Goal: Obtain resource: Download file/media

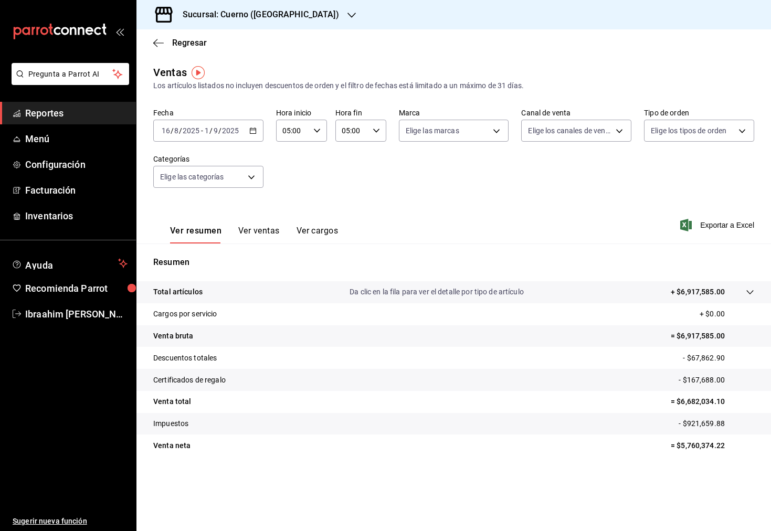
click at [304, 17] on div "Sucursal: Cuerno (Andares)" at bounding box center [252, 14] width 215 height 29
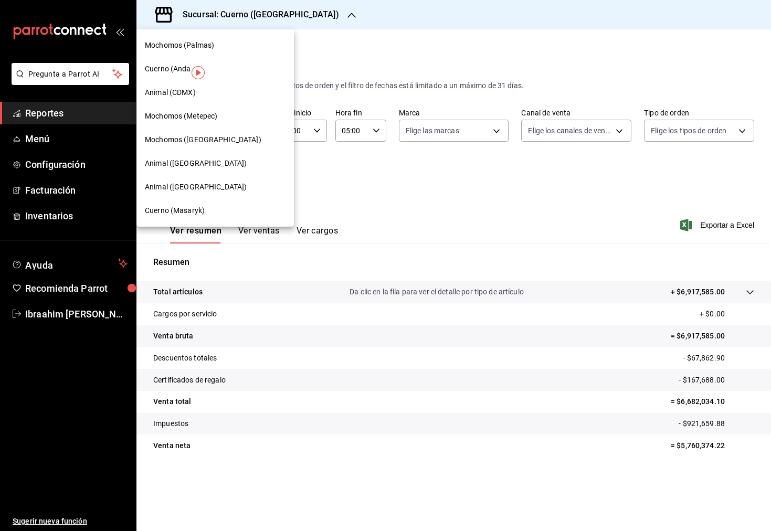
click at [304, 17] on div at bounding box center [385, 265] width 771 height 531
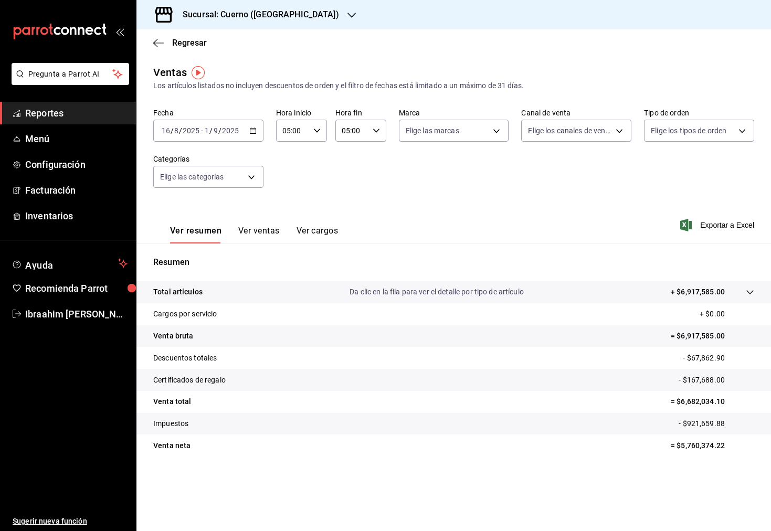
click at [293, 15] on div "Sucursal: Cuerno (Andares)" at bounding box center [252, 14] width 215 height 29
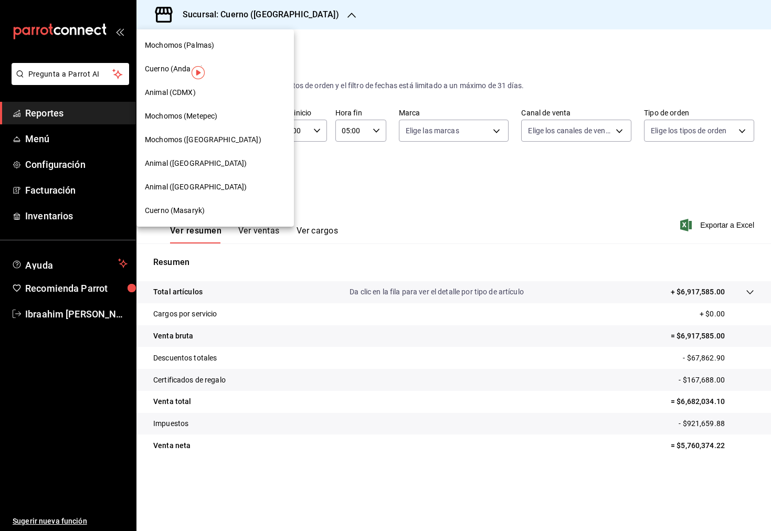
click at [215, 92] on div "Animal (CDMX)" at bounding box center [215, 92] width 141 height 11
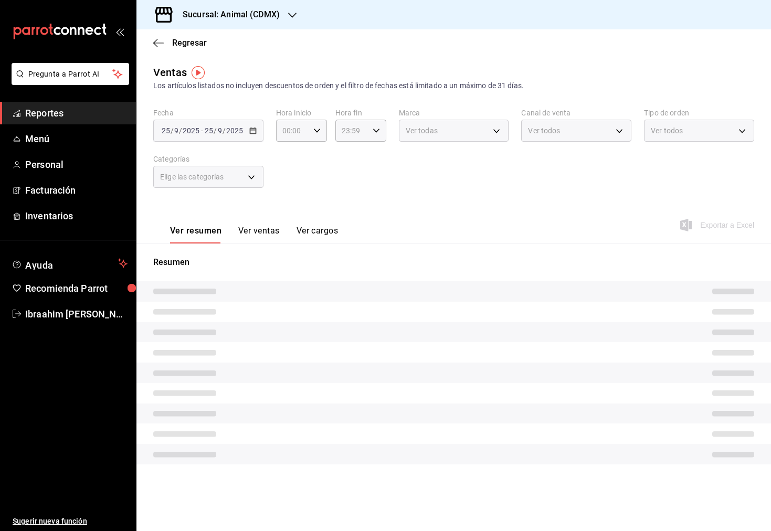
type input "05:00"
click at [261, 146] on div "Fecha 2025-08-16 16 / 8 / 2025 - 2025-09-01 1 / 9 / 2025 Hora inicio 05:00 Hora…" at bounding box center [453, 154] width 601 height 92
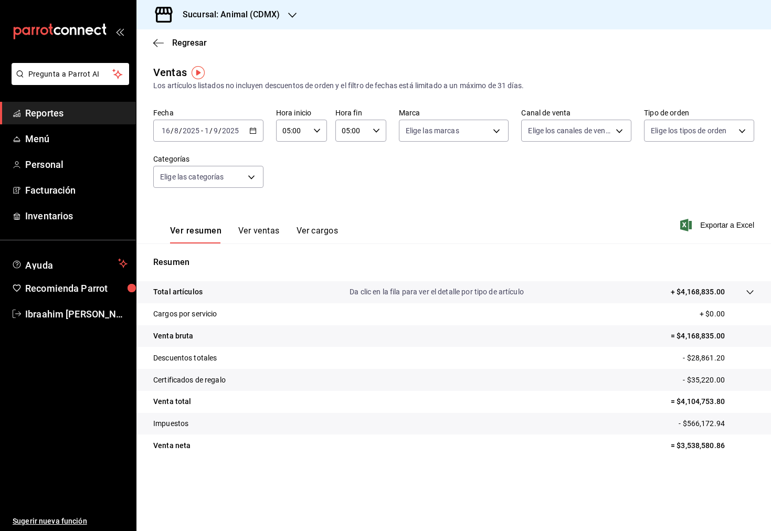
click at [253, 137] on div "2025-08-16 16 / 8 / 2025 - 2025-09-01 1 / 9 / 2025" at bounding box center [208, 131] width 110 height 22
click at [218, 248] on li "Rango de fechas" at bounding box center [203, 257] width 98 height 24
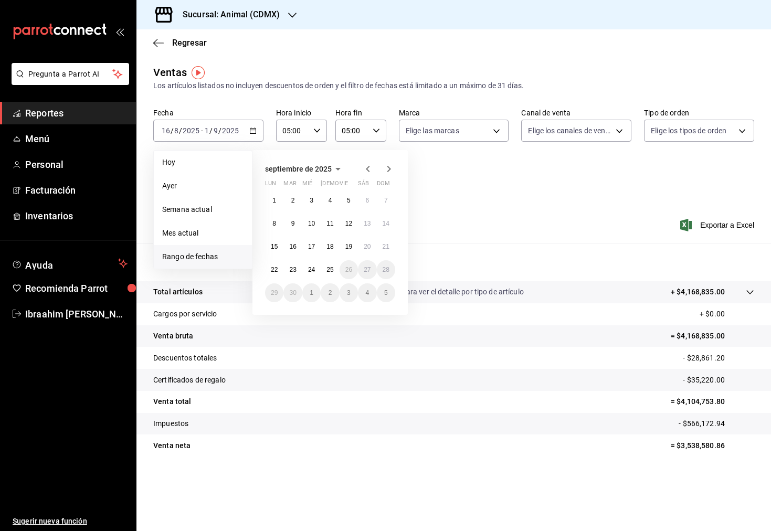
click at [364, 165] on icon "button" at bounding box center [367, 169] width 13 height 13
click at [298, 203] on button "1" at bounding box center [292, 204] width 18 height 19
click at [298, 244] on button "15" at bounding box center [292, 250] width 18 height 19
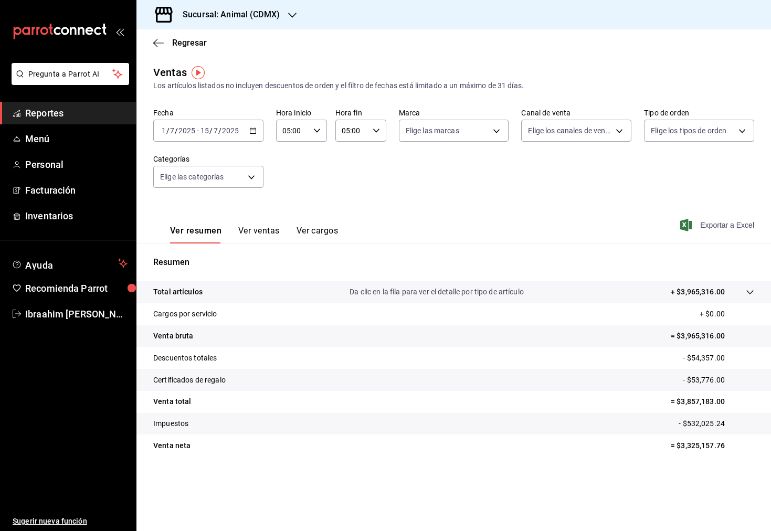
click at [726, 225] on span "Exportar a Excel" at bounding box center [718, 225] width 72 height 13
click at [256, 135] on div "2025-07-01 1 / 7 / 2025 - 2025-07-15 15 / 7 / 2025" at bounding box center [208, 131] width 110 height 22
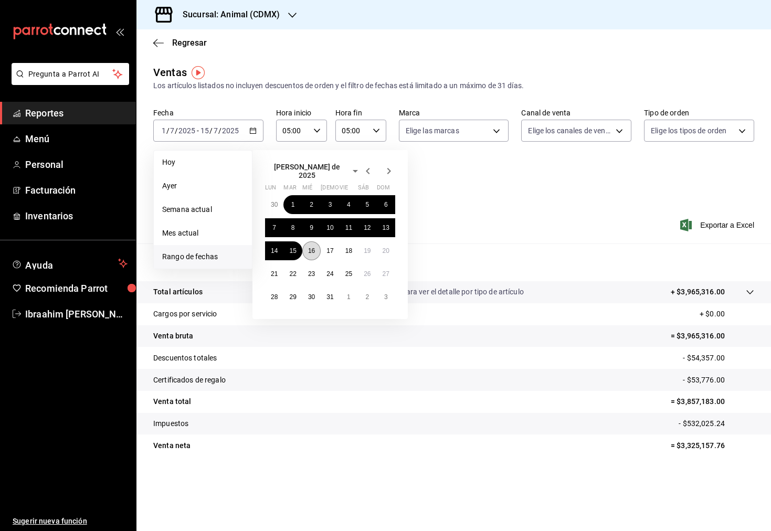
click at [311, 247] on abbr "16" at bounding box center [311, 250] width 7 height 7
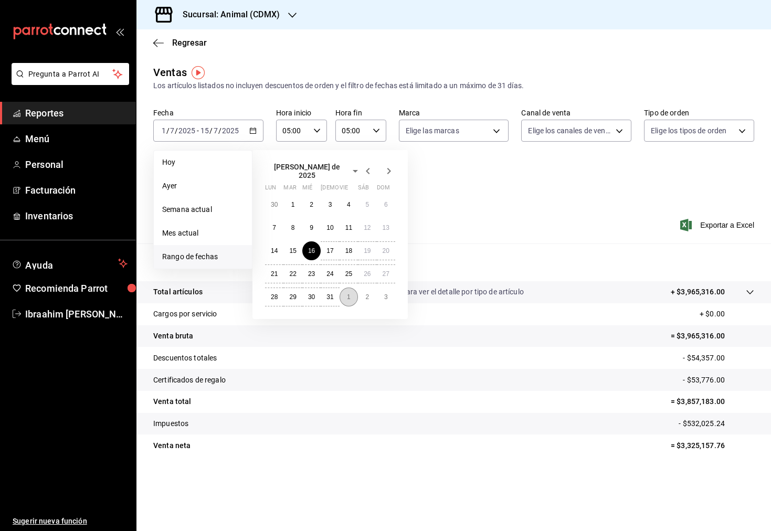
click at [345, 290] on button "1" at bounding box center [348, 296] width 18 height 19
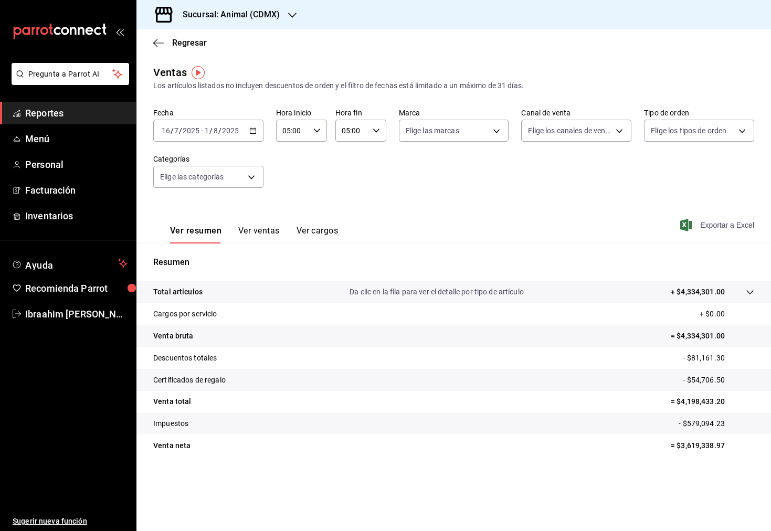
click at [734, 226] on span "Exportar a Excel" at bounding box center [718, 225] width 72 height 13
click at [258, 133] on div "2025-07-16 16 / 7 / 2025 - 2025-08-01 1 / 8 / 2025" at bounding box center [208, 131] width 110 height 22
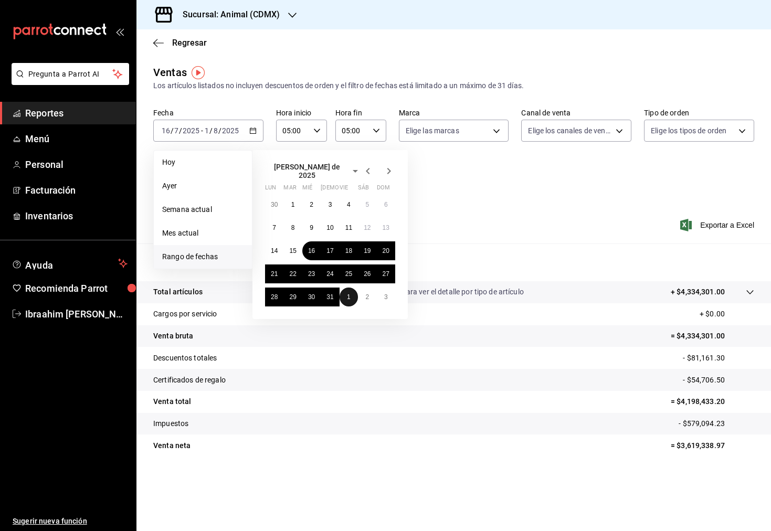
click at [346, 294] on button "1" at bounding box center [348, 296] width 18 height 19
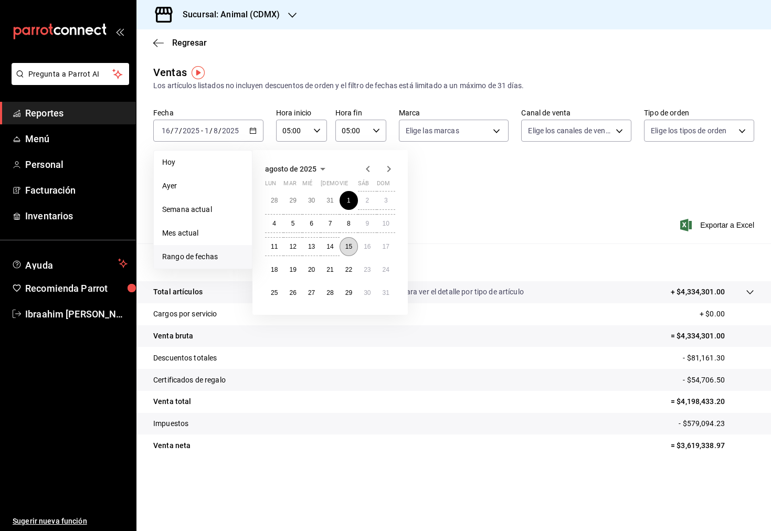
click at [347, 243] on abbr "15" at bounding box center [348, 246] width 7 height 7
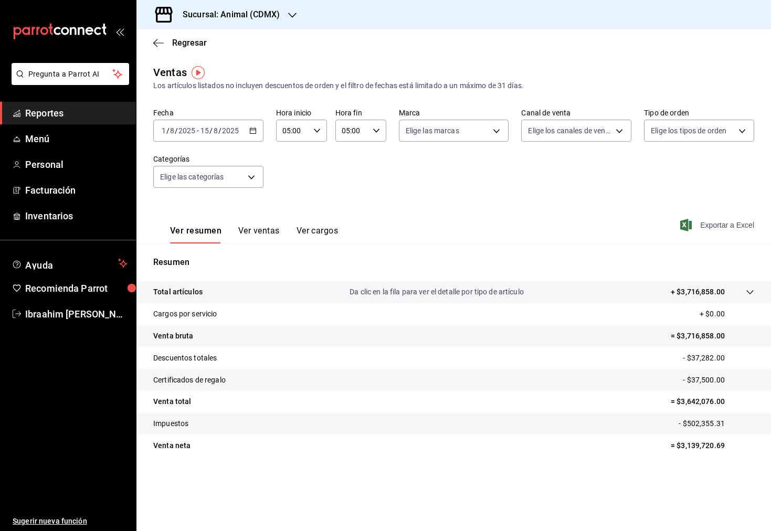
click at [729, 231] on span "Exportar a Excel" at bounding box center [718, 225] width 72 height 13
click at [258, 129] on div "2025-08-01 1 / 8 / 2025 - 2025-08-15 15 / 8 / 2025" at bounding box center [208, 131] width 110 height 22
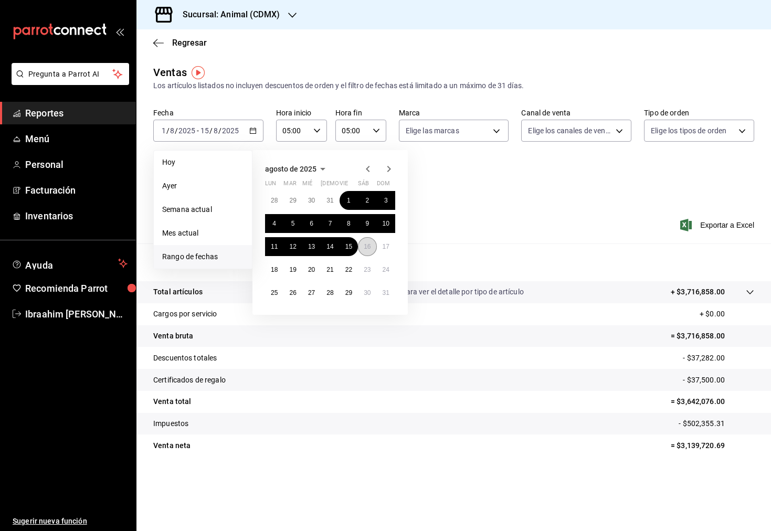
click at [368, 239] on button "16" at bounding box center [367, 246] width 18 height 19
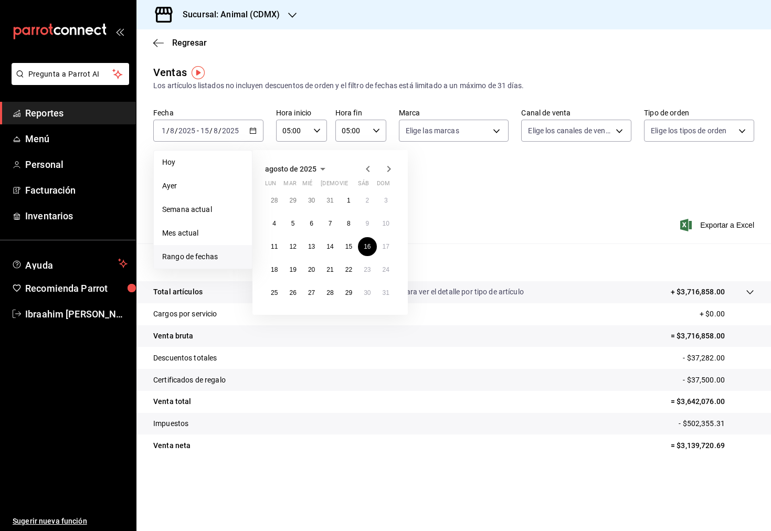
click at [387, 166] on icon "button" at bounding box center [389, 169] width 4 height 6
click at [275, 197] on abbr "1" at bounding box center [274, 200] width 4 height 7
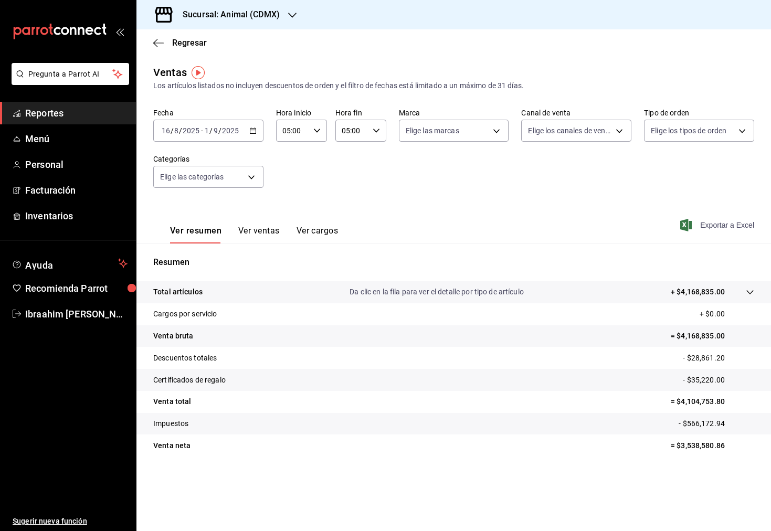
click at [746, 229] on span "Exportar a Excel" at bounding box center [718, 225] width 72 height 13
click at [290, 19] on icon "button" at bounding box center [292, 15] width 8 height 8
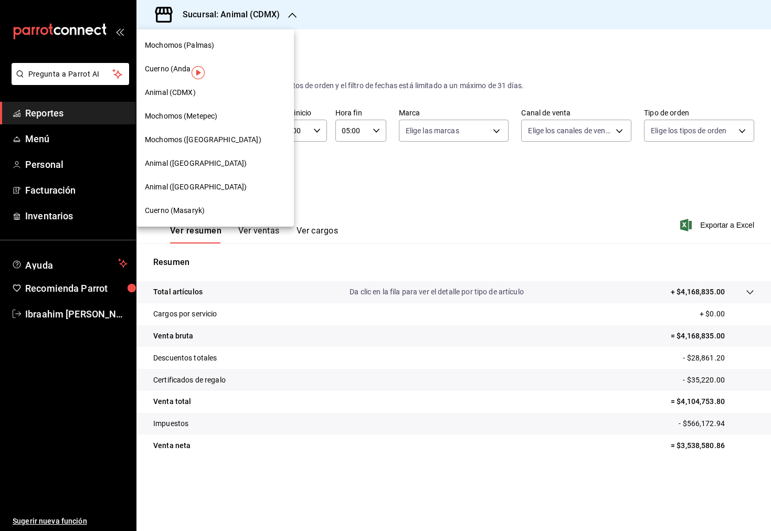
click at [216, 160] on div "Animal (St Regis)" at bounding box center [215, 163] width 141 height 11
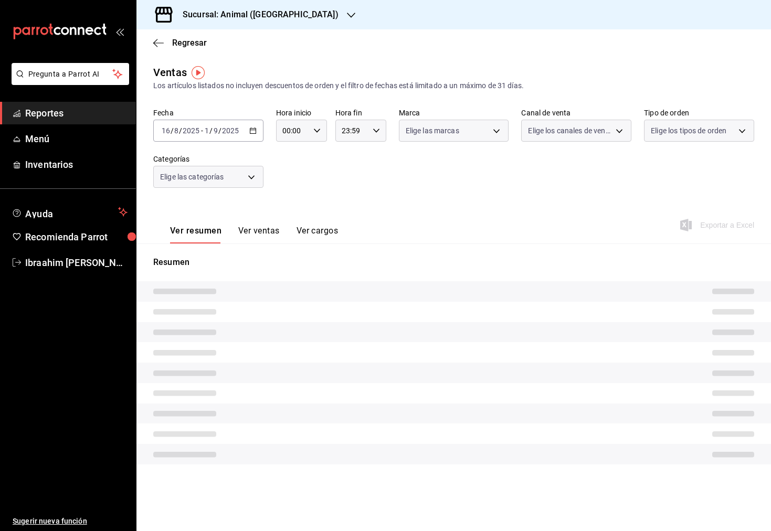
type input "05:00"
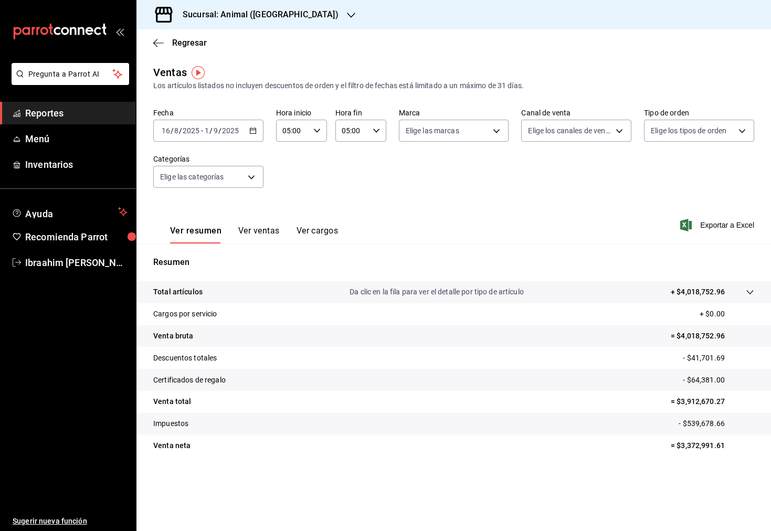
click at [247, 126] on div "2025-08-16 16 / 8 / 2025 - 2025-09-01 1 / 9 / 2025" at bounding box center [208, 131] width 110 height 22
click at [215, 249] on li "Rango de fechas" at bounding box center [203, 257] width 98 height 24
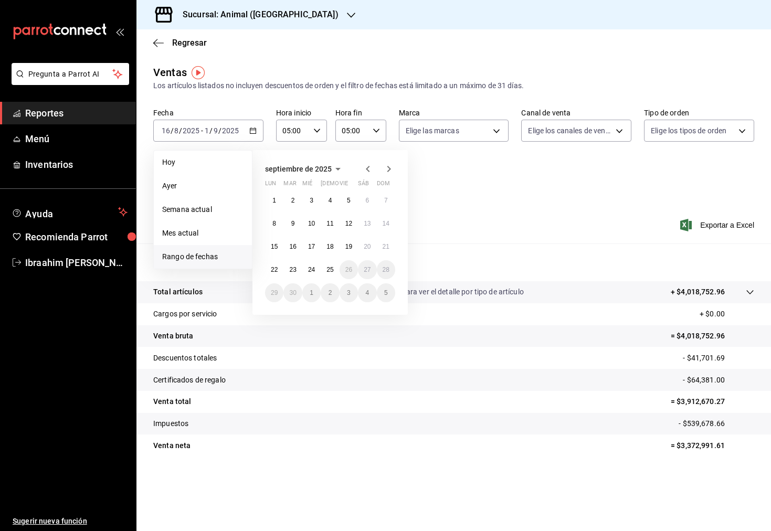
click at [364, 170] on icon "button" at bounding box center [367, 169] width 13 height 13
click at [295, 200] on button "1" at bounding box center [292, 204] width 18 height 19
click at [297, 246] on button "15" at bounding box center [292, 250] width 18 height 19
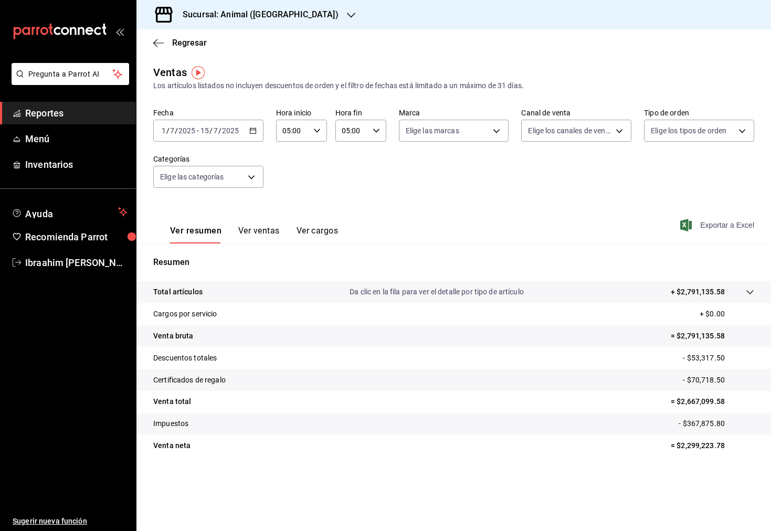
click at [714, 225] on span "Exportar a Excel" at bounding box center [718, 225] width 72 height 13
click at [254, 132] on icon "button" at bounding box center [252, 130] width 7 height 7
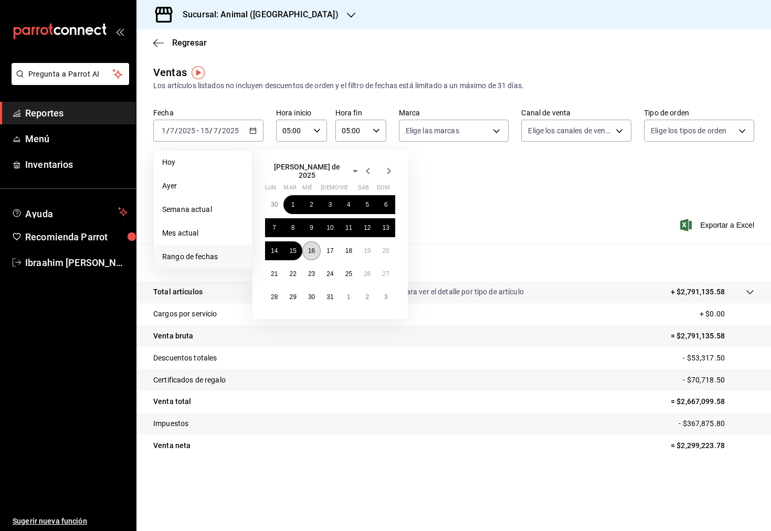
click at [313, 241] on button "16" at bounding box center [311, 250] width 18 height 19
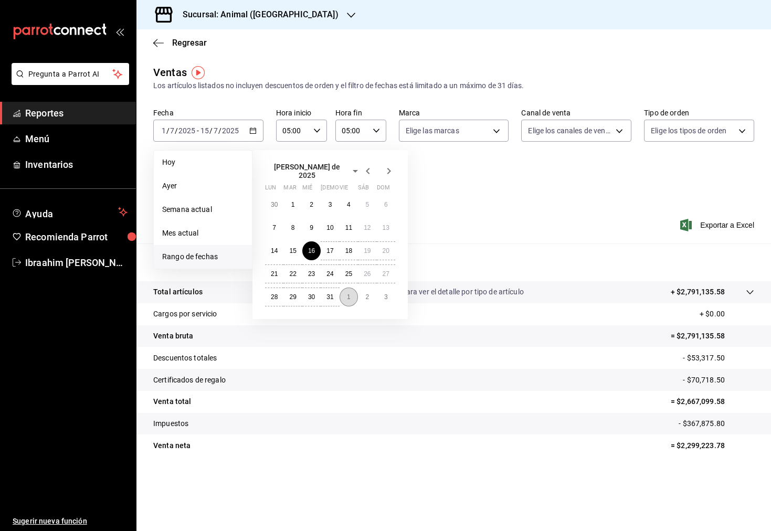
click at [343, 293] on button "1" at bounding box center [348, 296] width 18 height 19
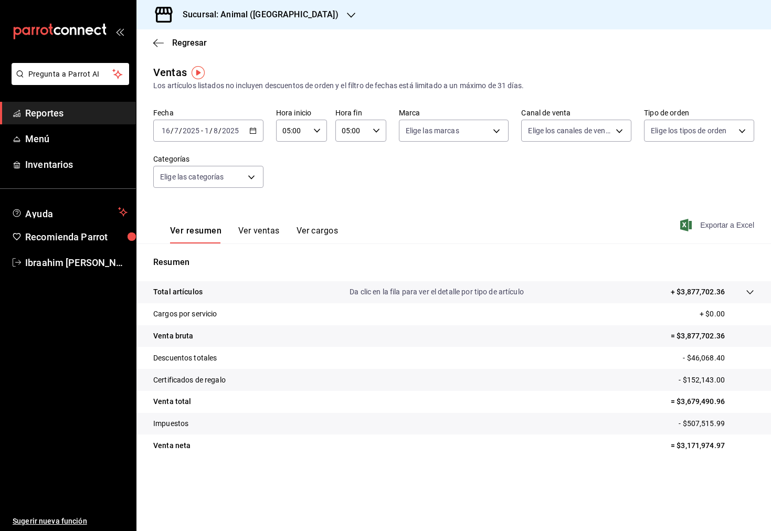
click at [711, 219] on span "Exportar a Excel" at bounding box center [718, 225] width 72 height 13
click at [254, 139] on div "2025-07-16 16 / 7 / 2025 - 2025-08-01 1 / 8 / 2025" at bounding box center [208, 131] width 110 height 22
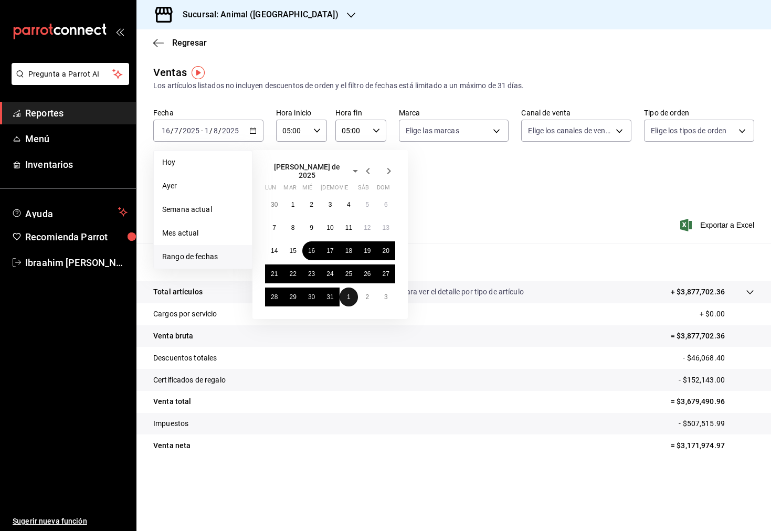
click at [350, 296] on button "1" at bounding box center [348, 296] width 18 height 19
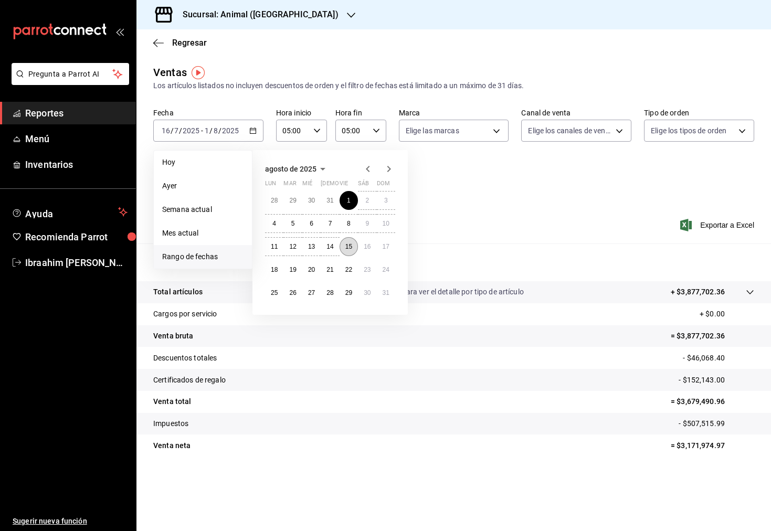
click at [349, 246] on abbr "15" at bounding box center [348, 246] width 7 height 7
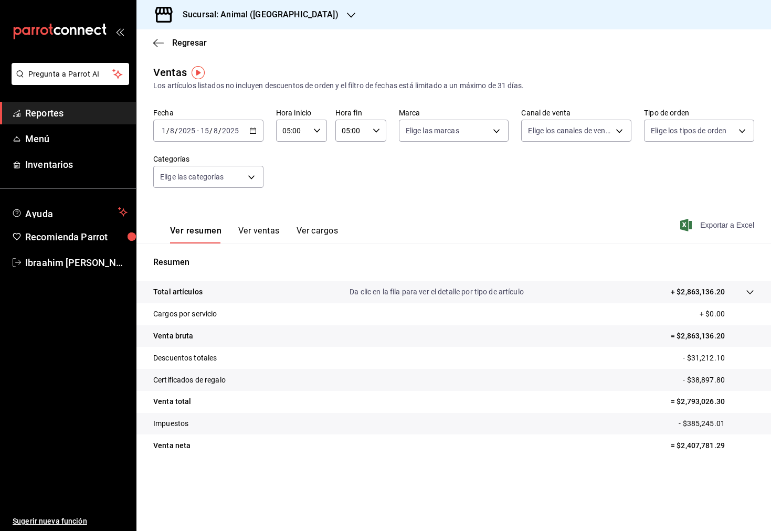
click at [706, 220] on span "Exportar a Excel" at bounding box center [718, 225] width 72 height 13
click at [256, 128] on icon "button" at bounding box center [252, 130] width 7 height 7
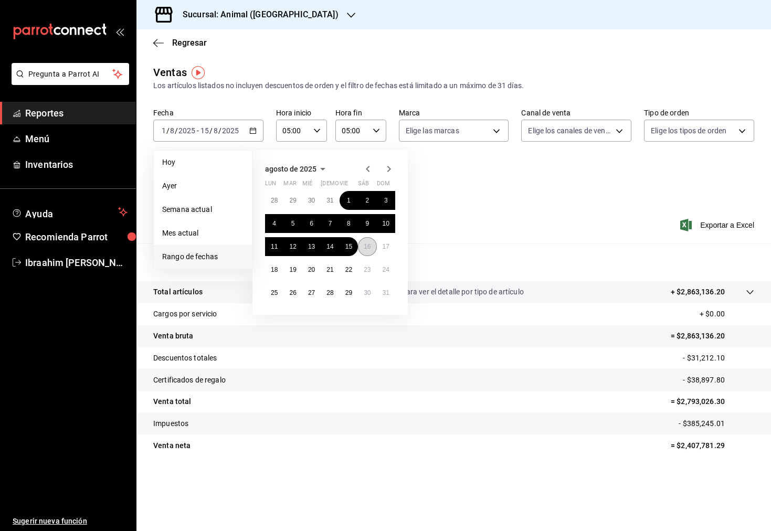
click at [366, 244] on abbr "16" at bounding box center [367, 246] width 7 height 7
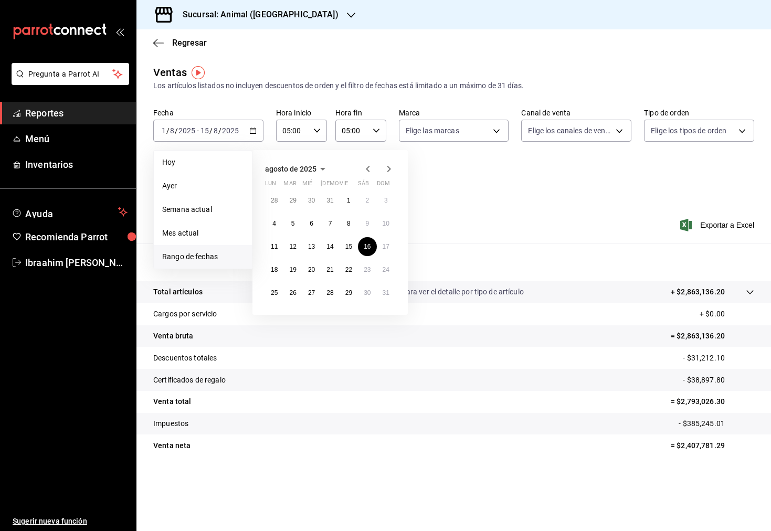
click at [390, 169] on icon "button" at bounding box center [389, 169] width 4 height 6
click at [278, 198] on button "1" at bounding box center [274, 200] width 18 height 19
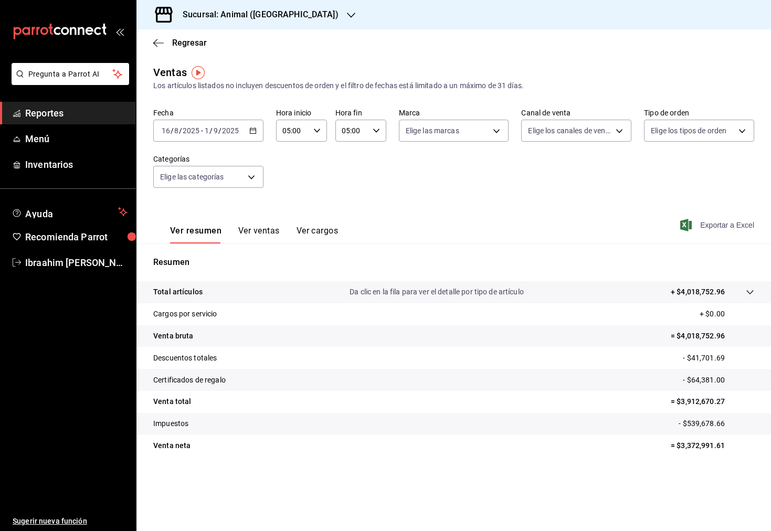
click at [717, 223] on span "Exportar a Excel" at bounding box center [718, 225] width 72 height 13
